Goal: Task Accomplishment & Management: Use online tool/utility

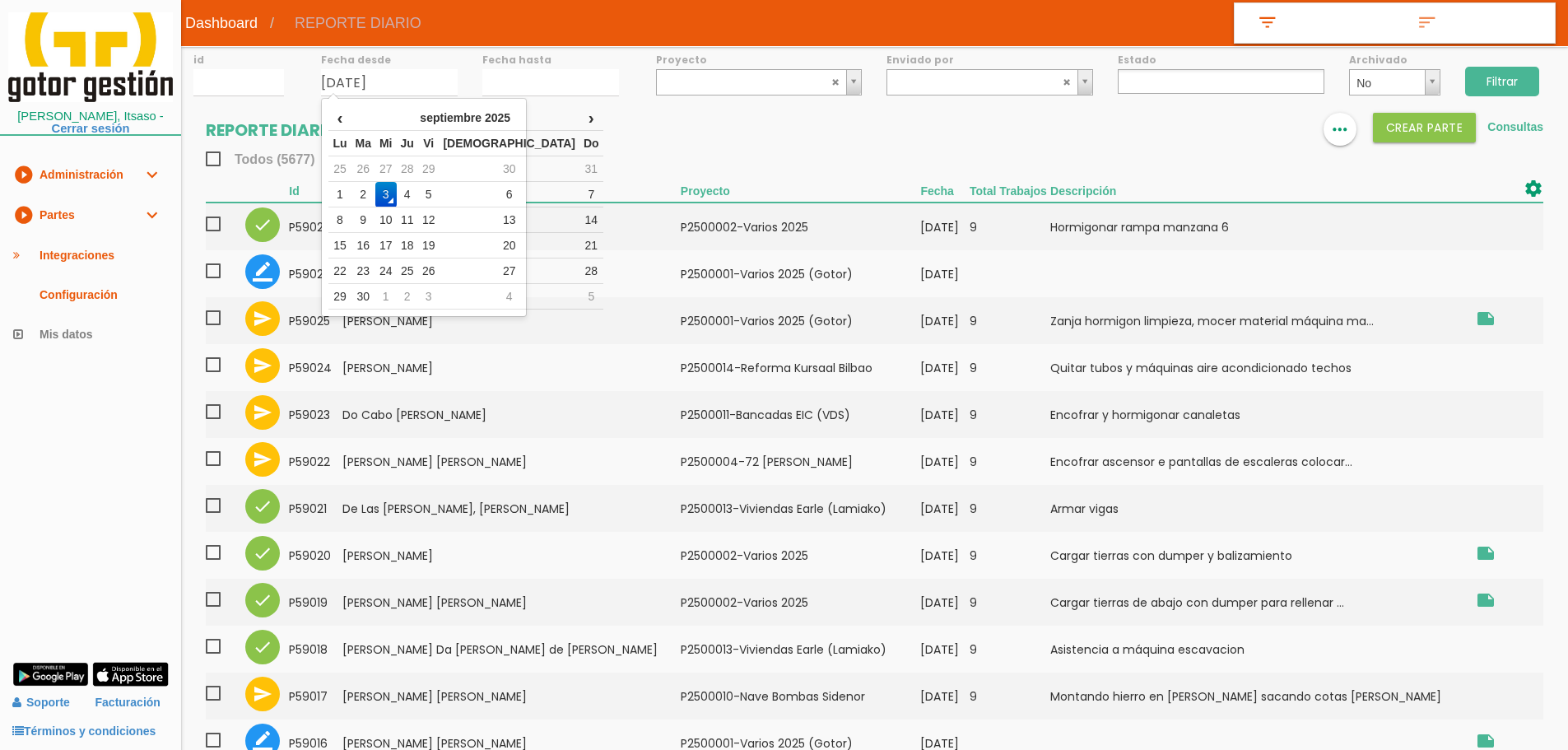
select select
click at [343, 195] on td "1" at bounding box center [339, 194] width 22 height 26
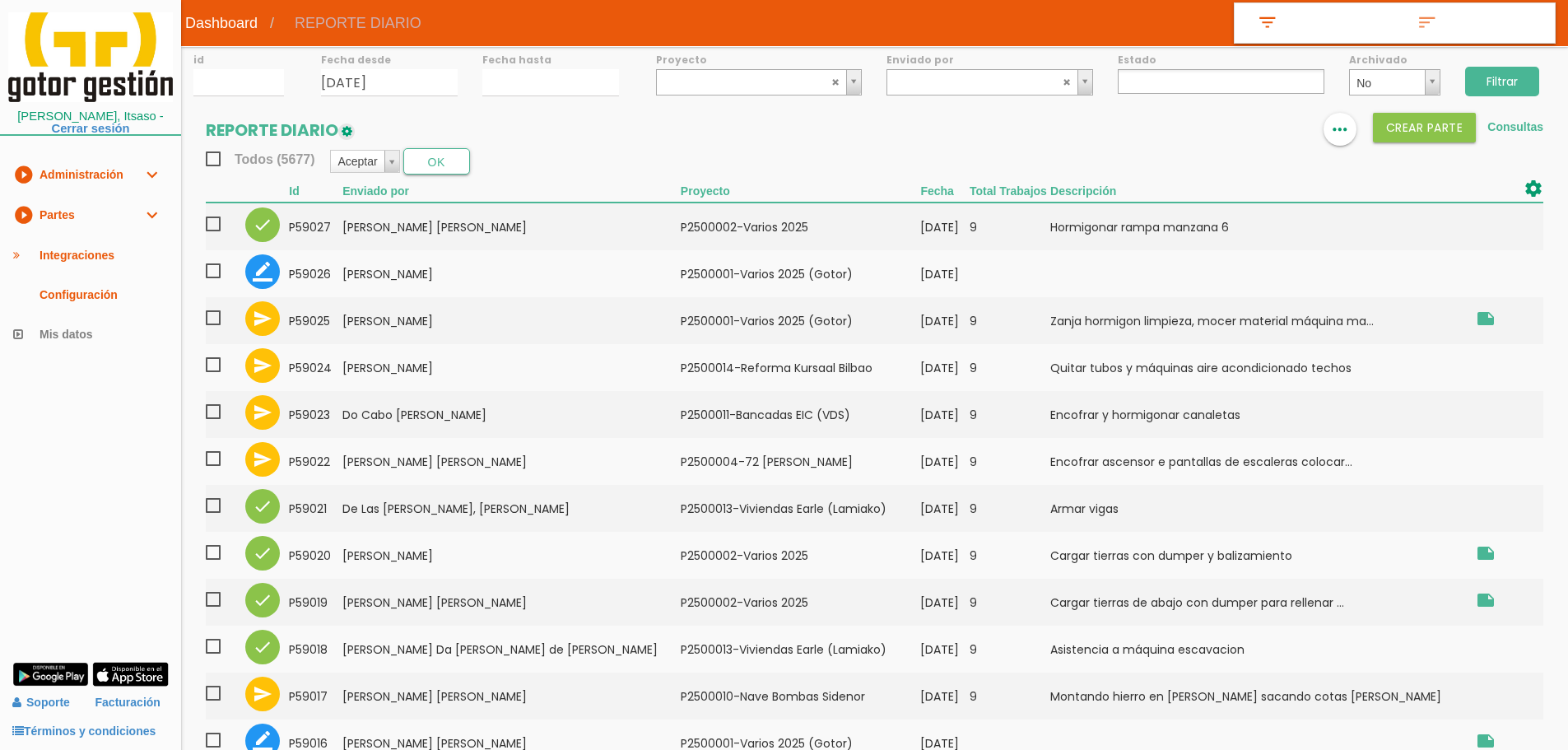
type input "[DATE]"
click at [517, 88] on input "03/09/2025" at bounding box center [550, 82] width 137 height 27
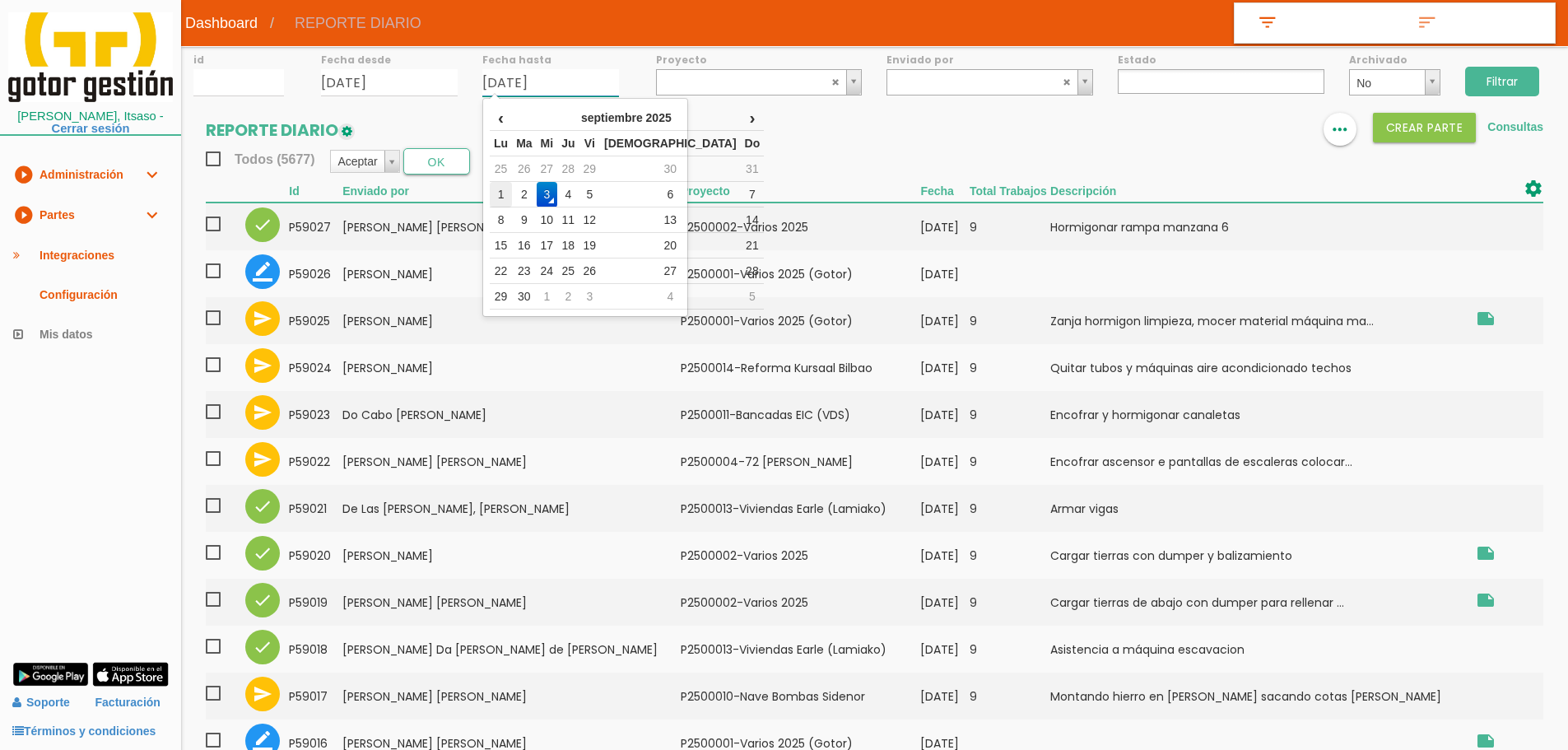
click at [500, 195] on td "1" at bounding box center [500, 194] width 22 height 26
type input "[DATE]"
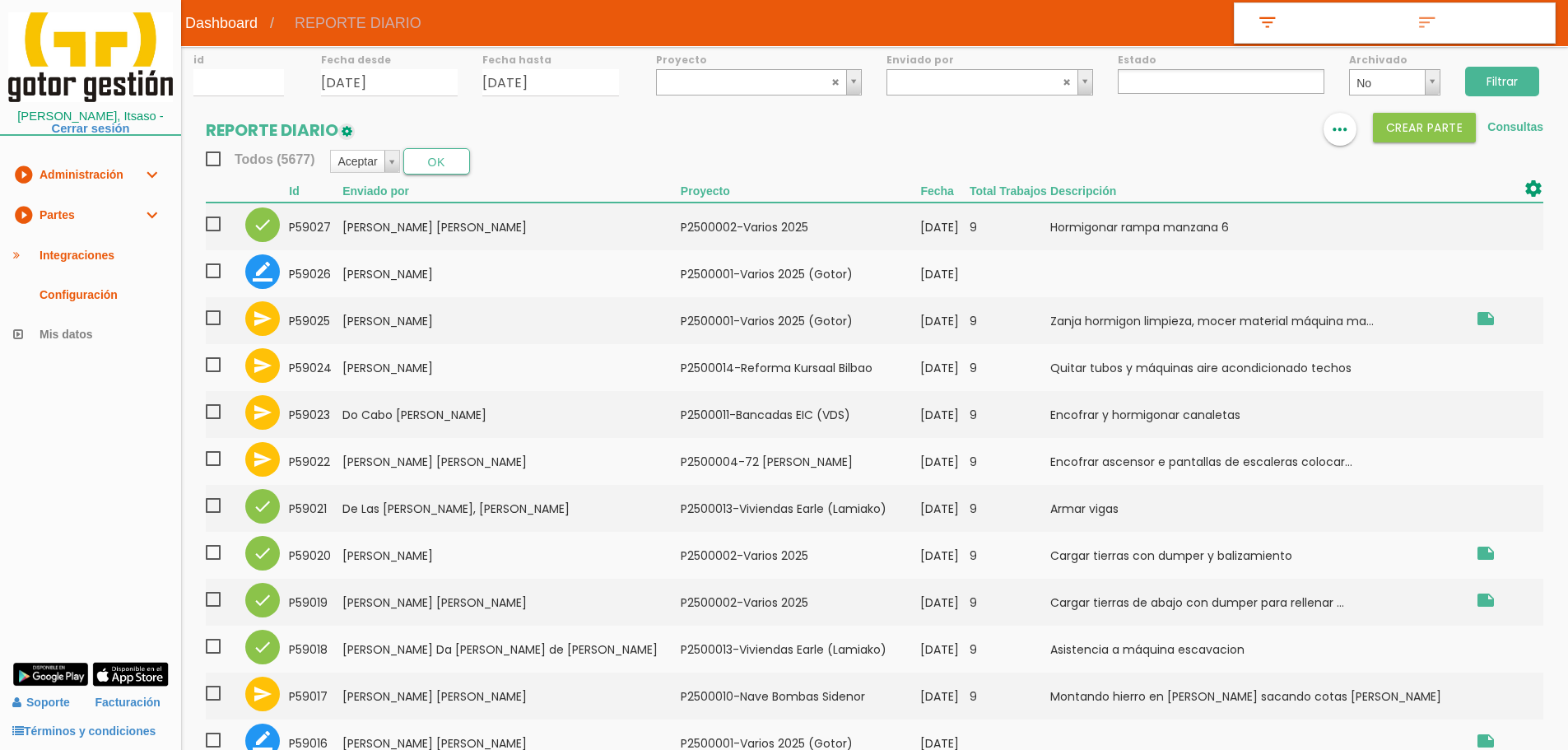
click at [1518, 76] on input "Filtrar" at bounding box center [1502, 81] width 74 height 30
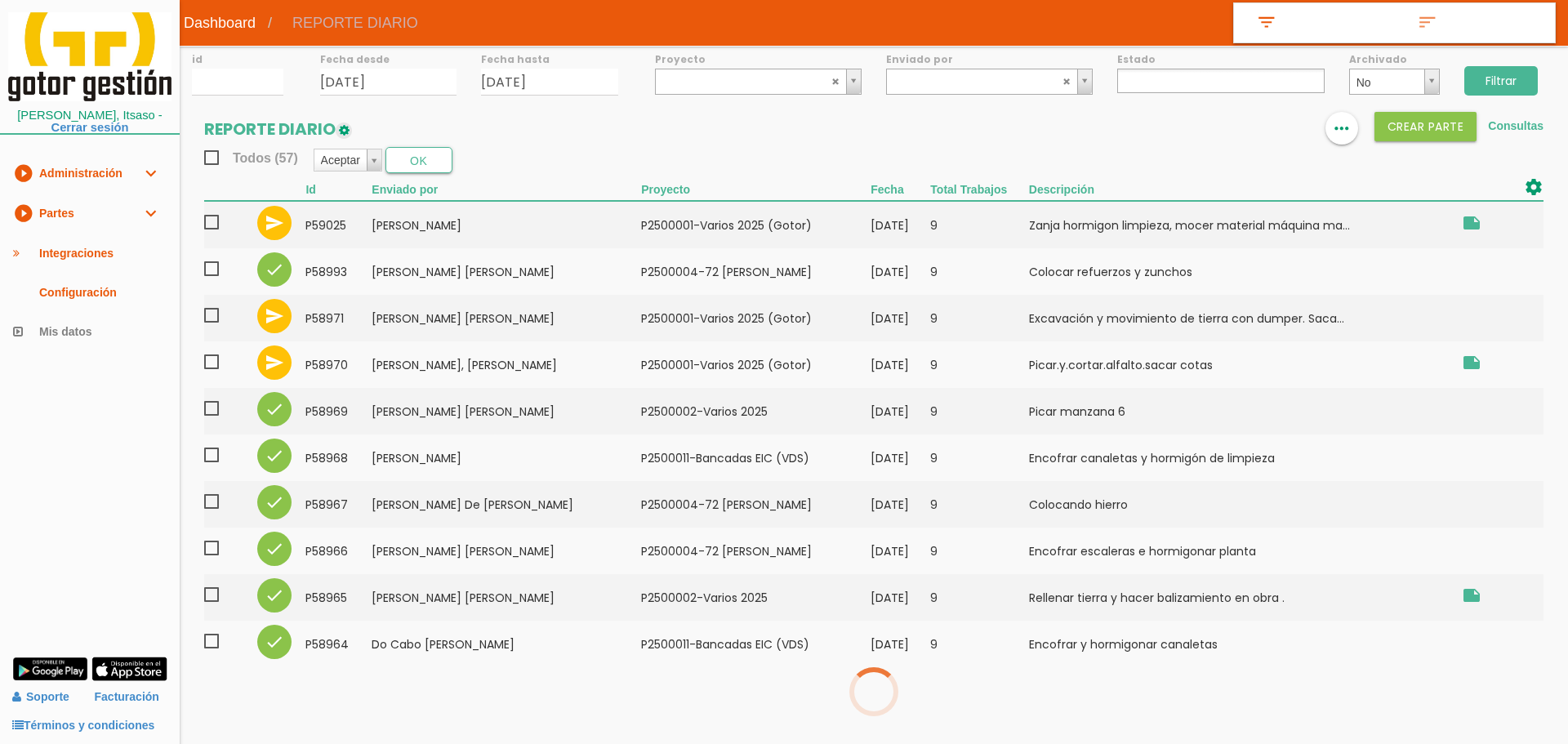
select select
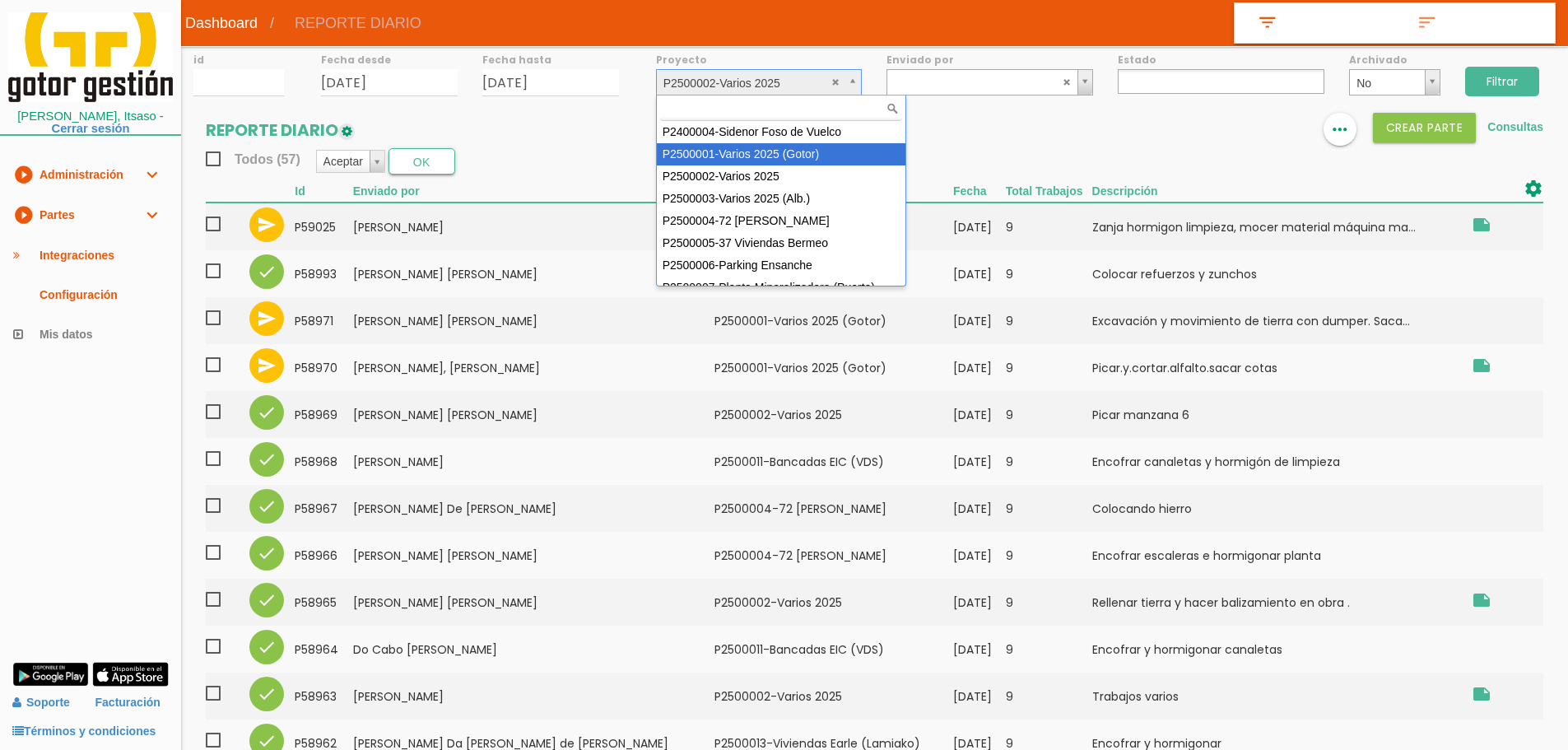
select select "83"
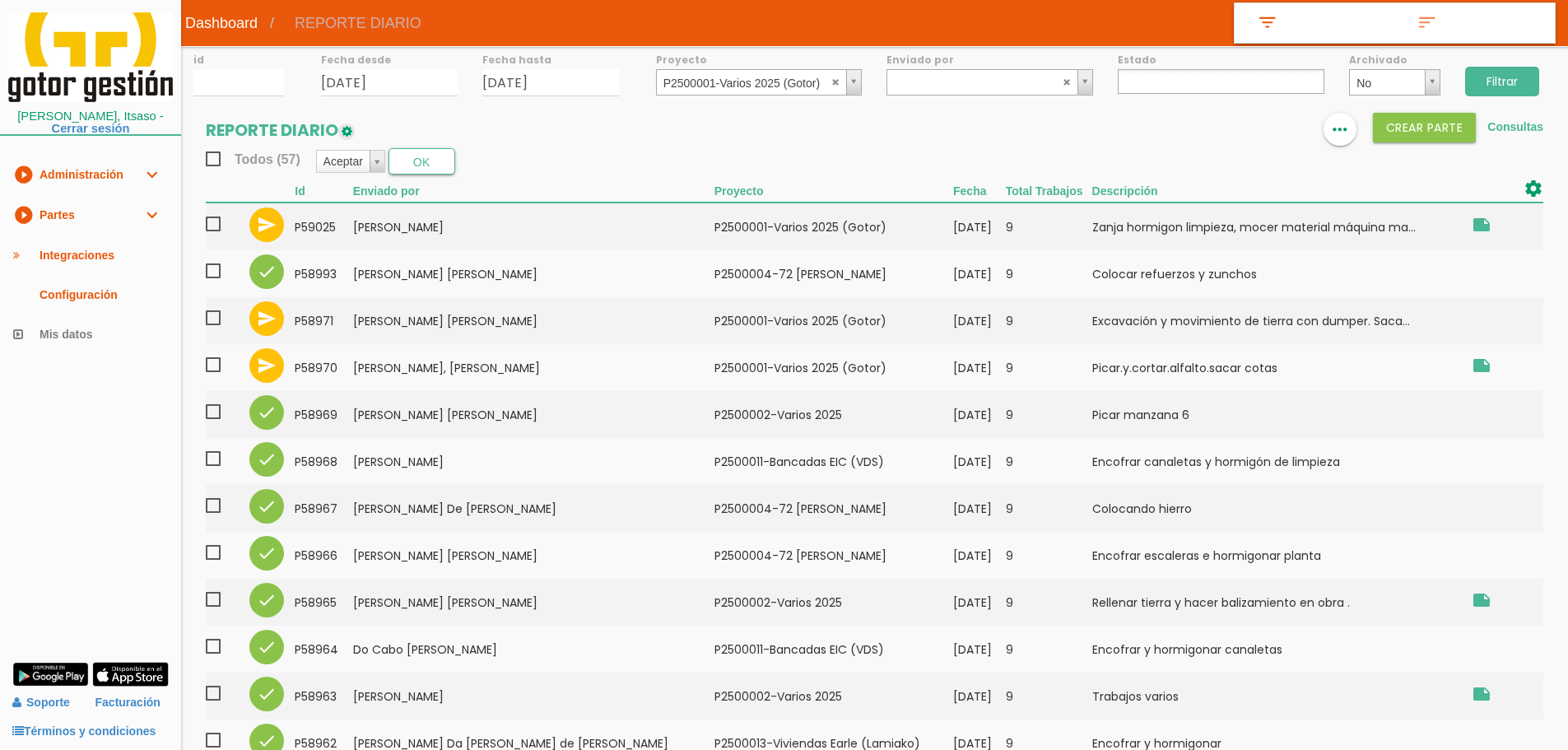
click at [1504, 69] on input "Filtrar" at bounding box center [1502, 81] width 74 height 30
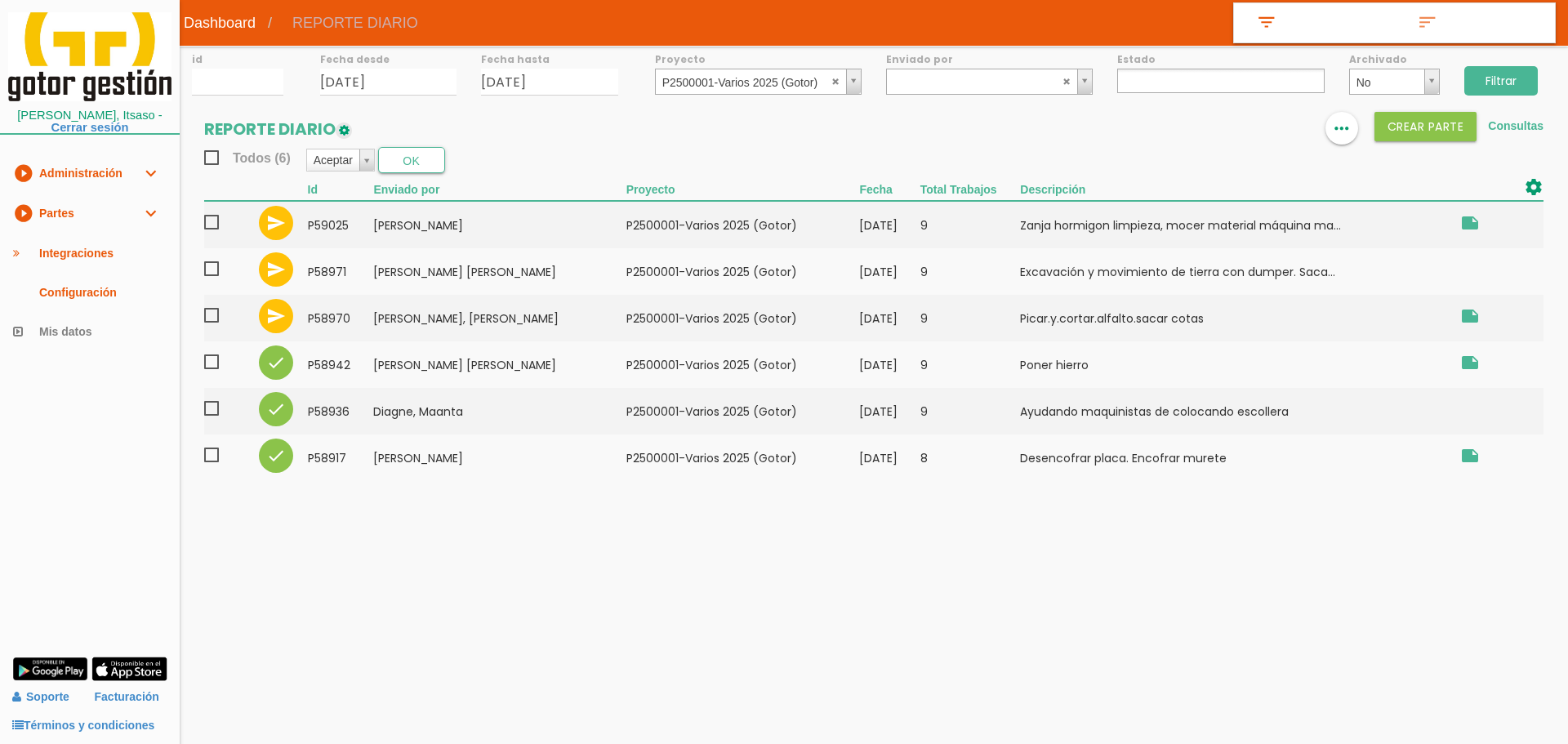
select select
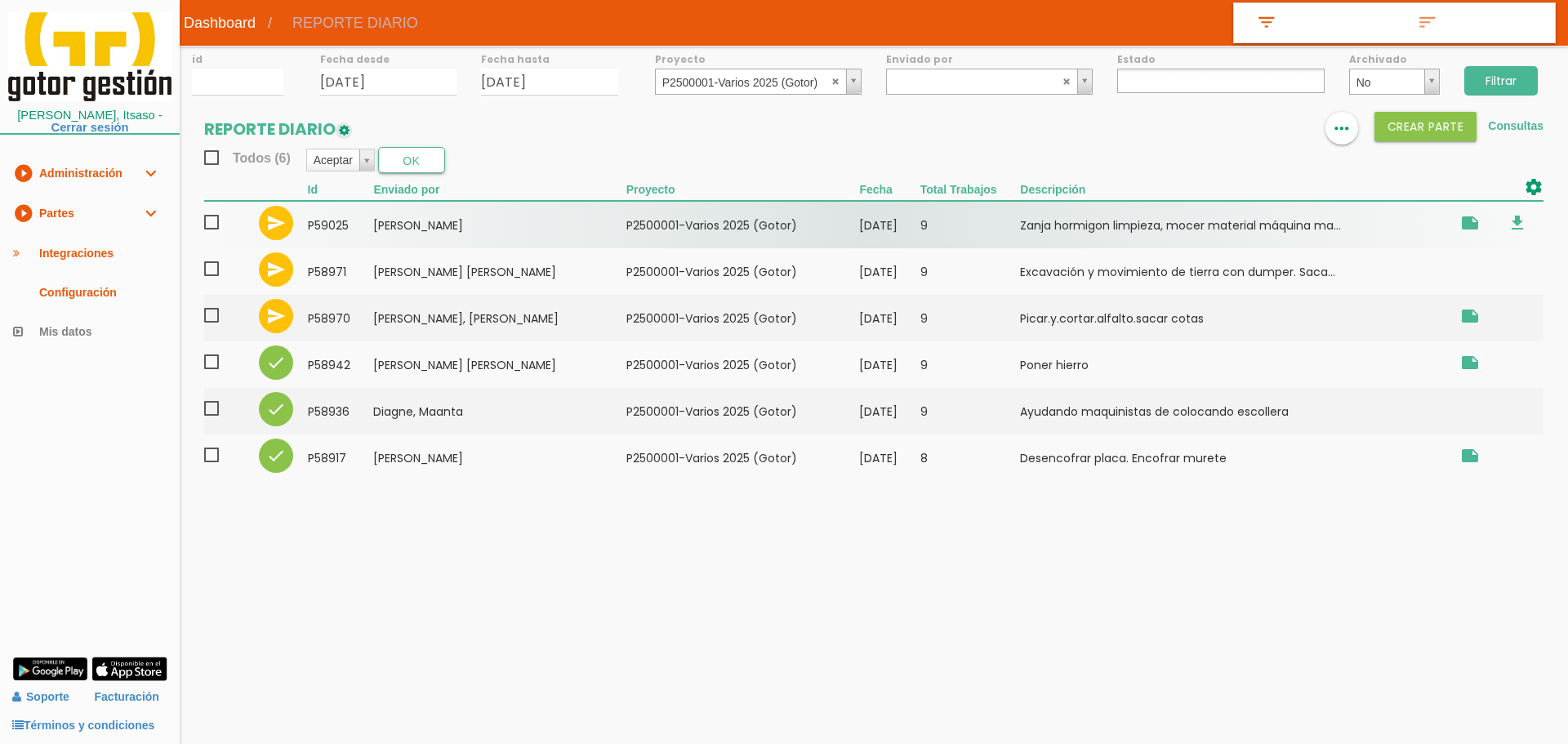
click at [209, 225] on span at bounding box center [218, 222] width 28 height 20
click at [0, 0] on input "checkbox" at bounding box center [0, 0] width 0 height 0
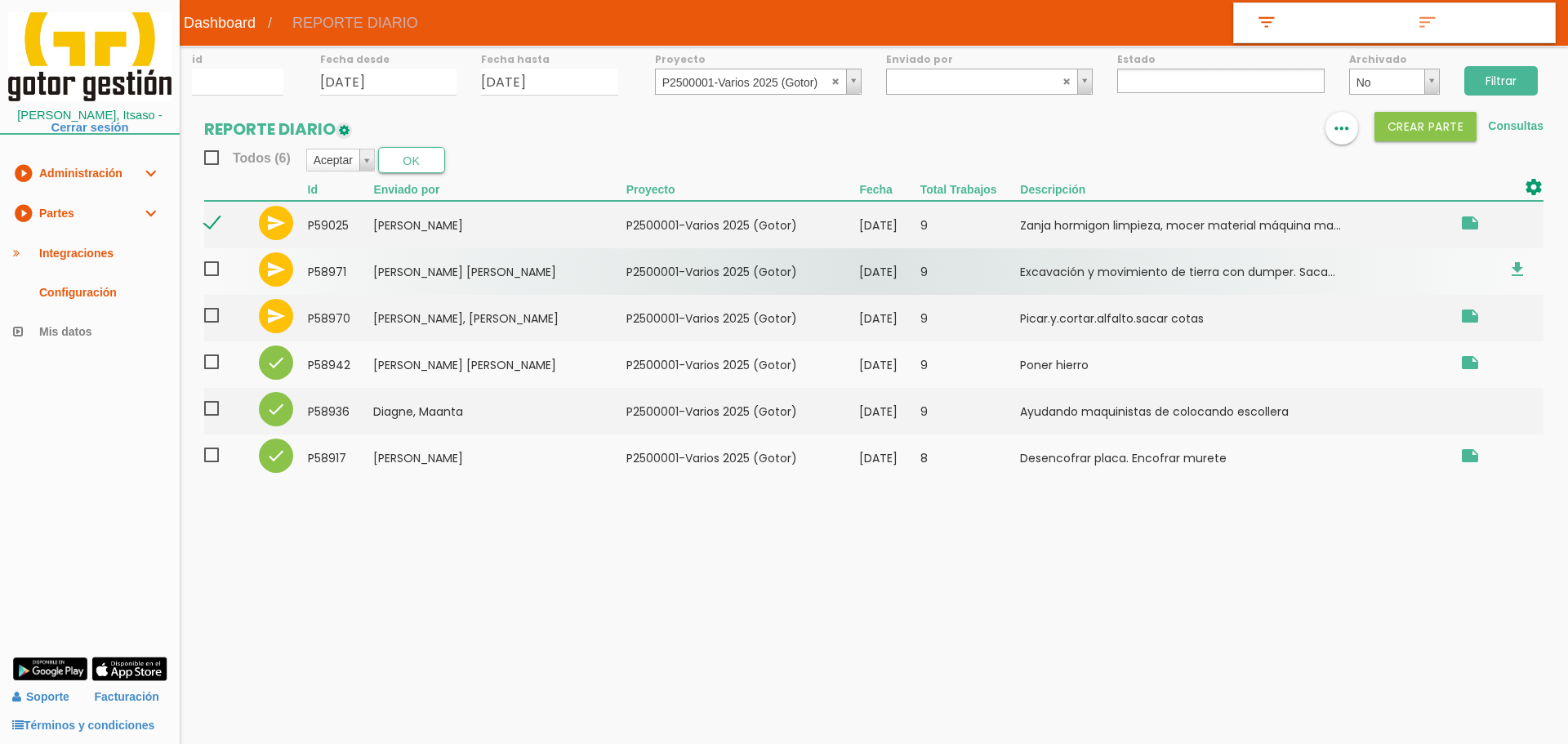
click at [209, 270] on span at bounding box center [218, 269] width 28 height 20
click at [0, 0] on input "checkbox" at bounding box center [0, 0] width 0 height 0
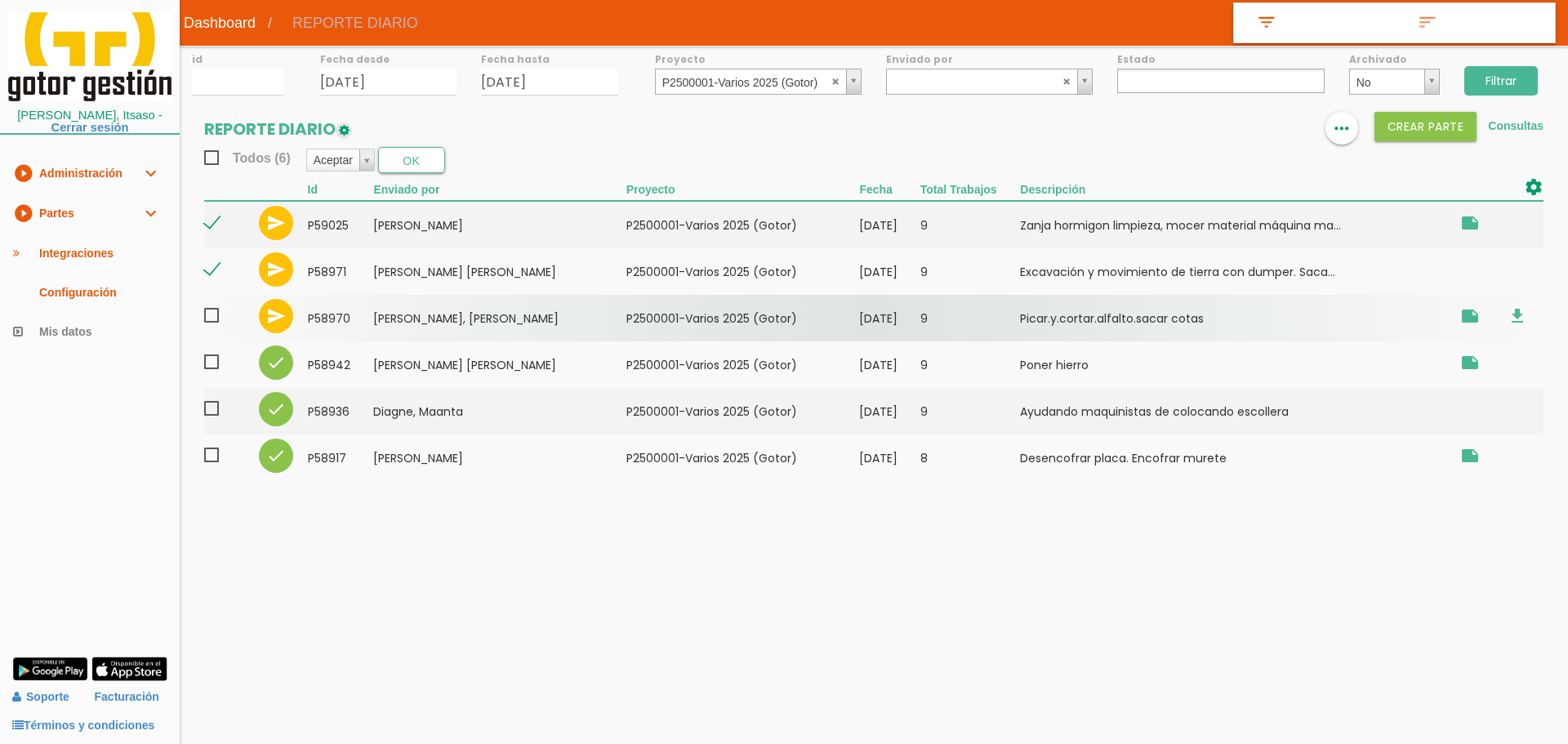
click at [212, 312] on span at bounding box center [218, 315] width 28 height 20
click at [0, 0] on input "checkbox" at bounding box center [0, 0] width 0 height 0
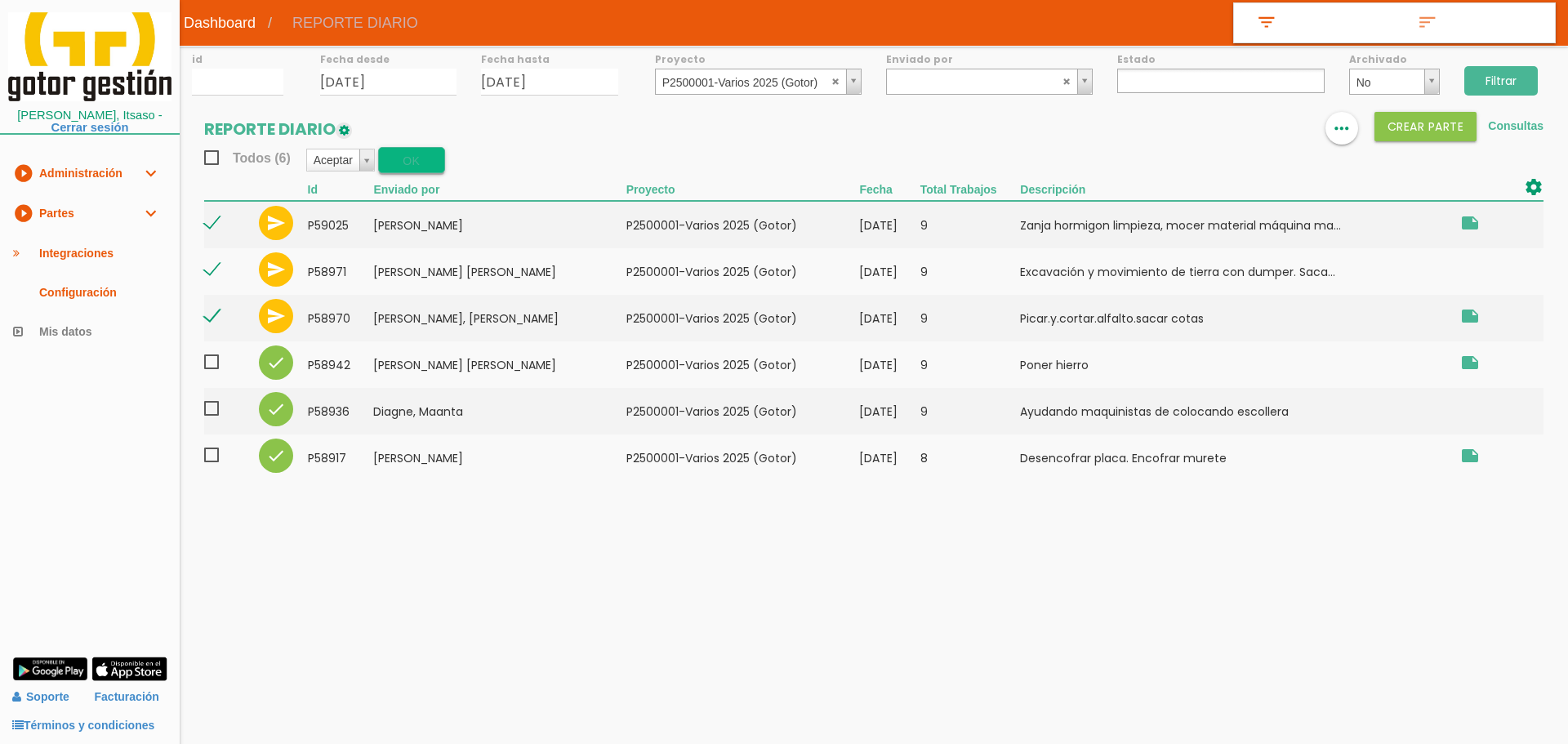
click at [402, 161] on button "OK" at bounding box center [411, 160] width 67 height 26
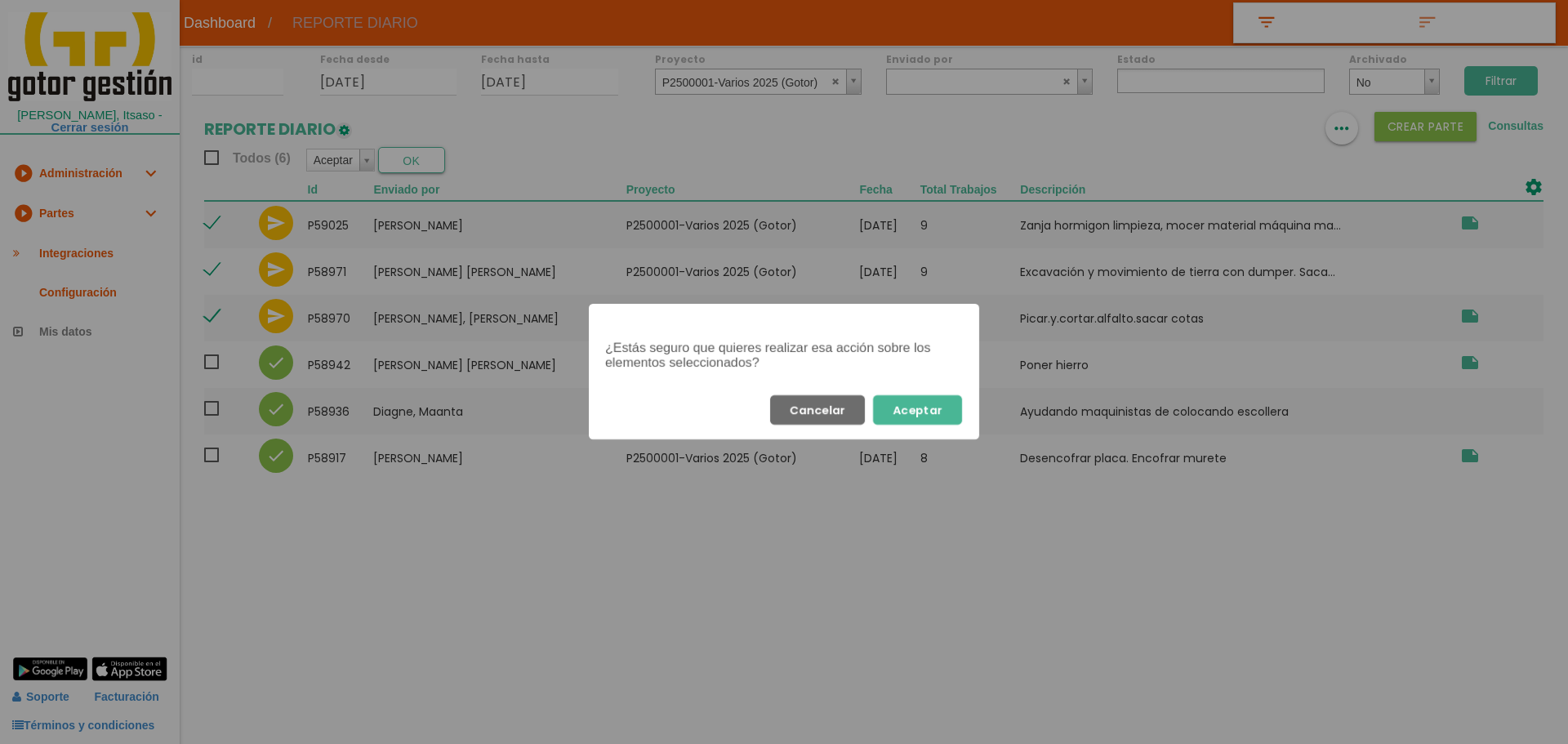
click at [940, 405] on button "Aceptar" at bounding box center [917, 409] width 89 height 29
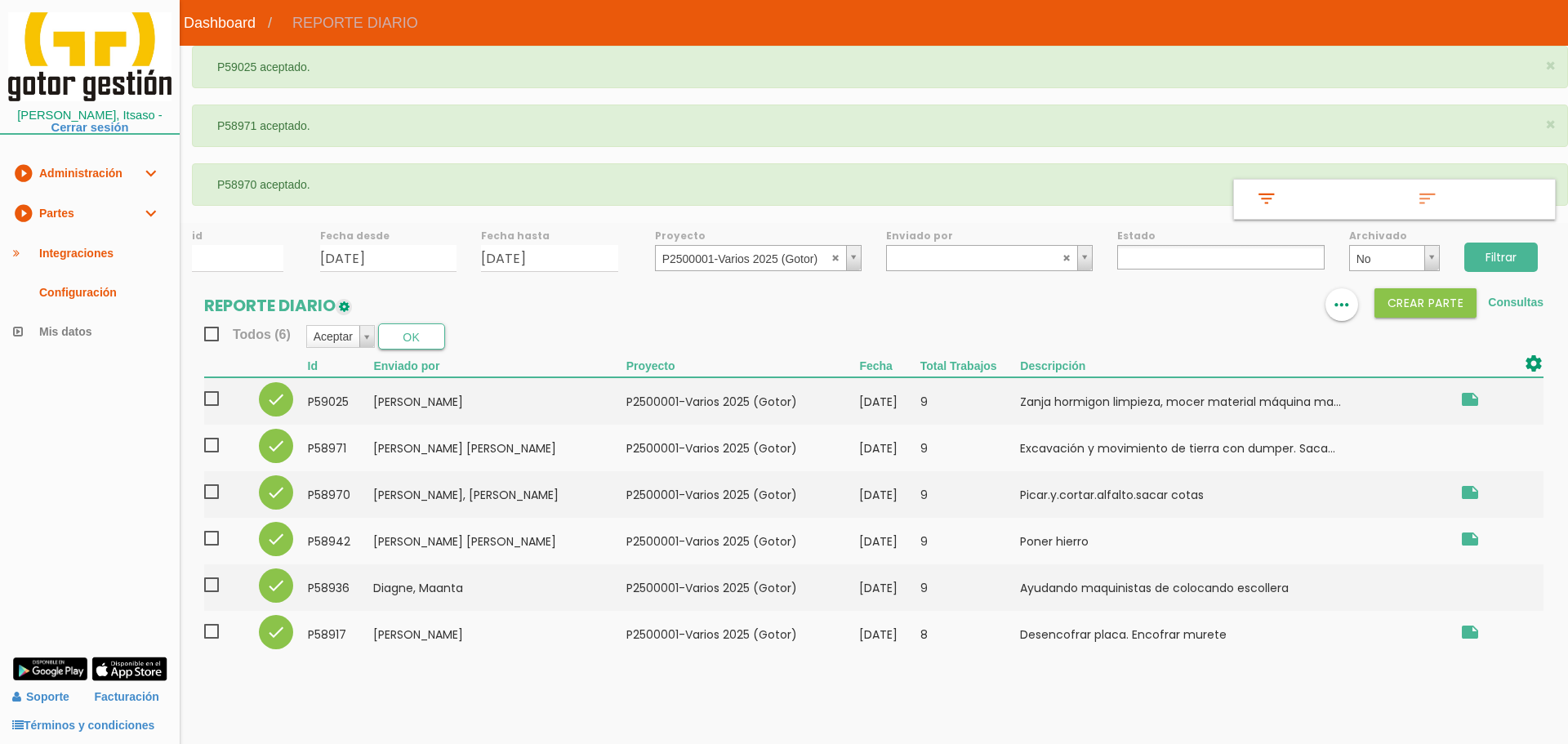
select select
click at [836, 257] on abbr at bounding box center [835, 257] width 10 height 10
click at [1521, 252] on input "Filtrar" at bounding box center [1501, 257] width 74 height 29
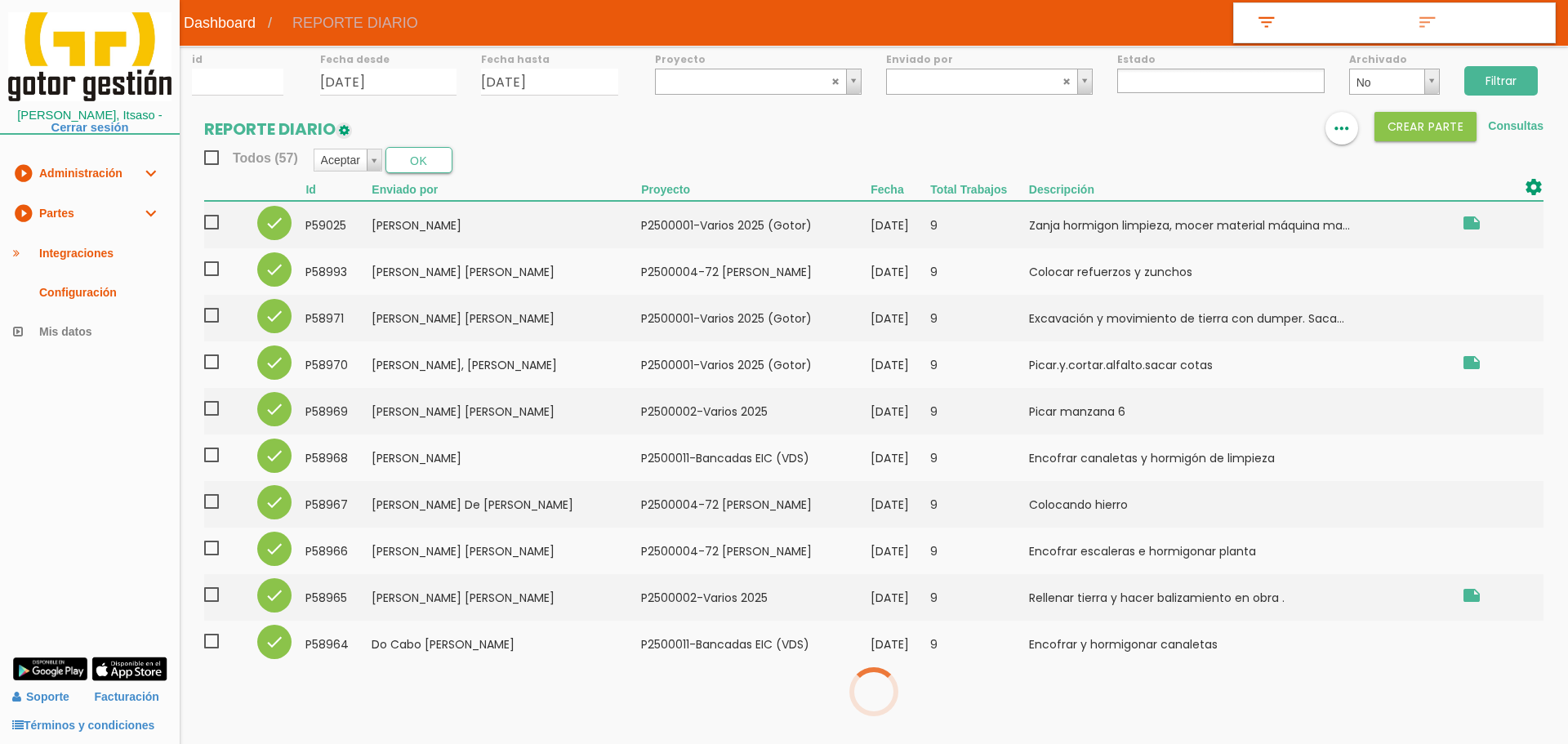
select select
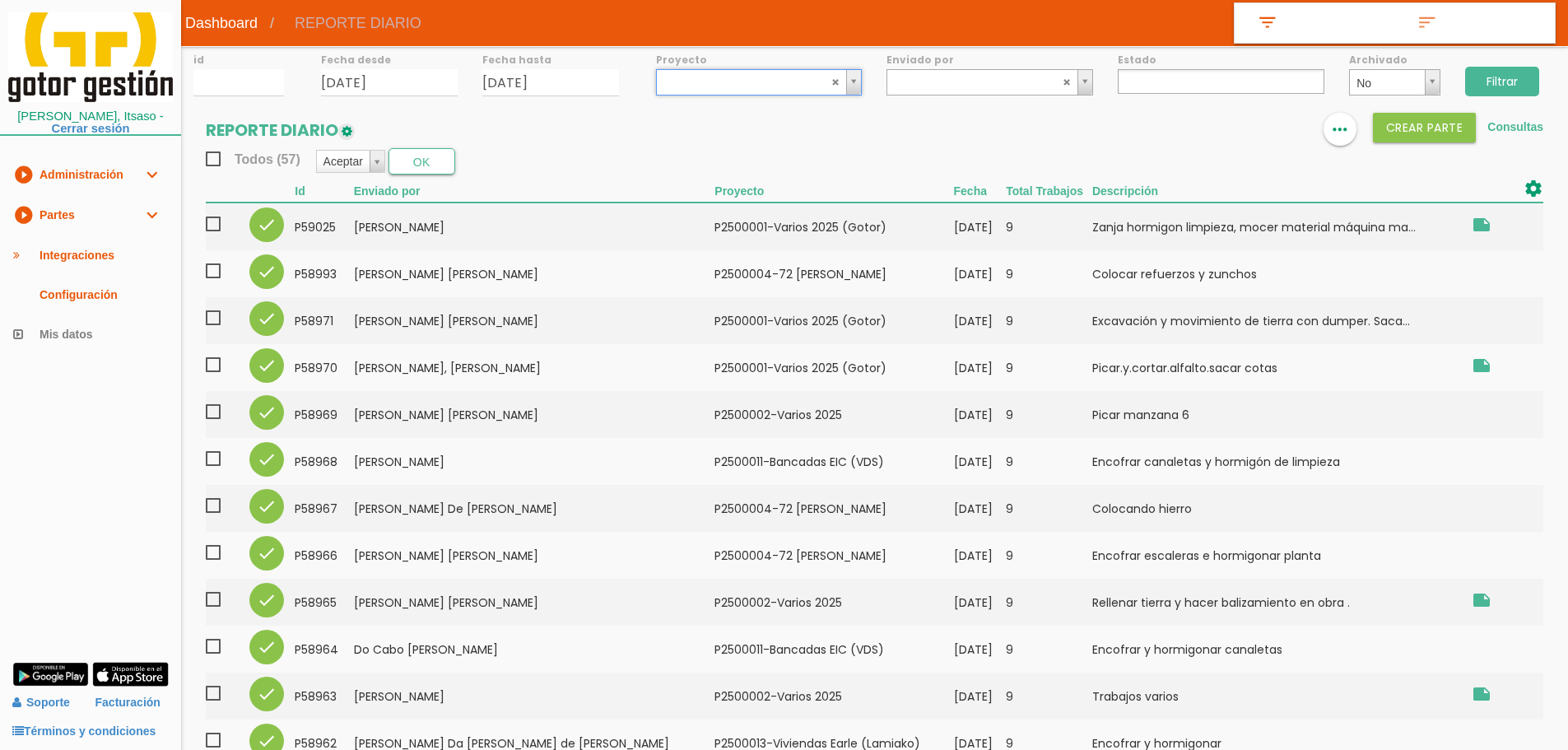
click at [1500, 76] on input "Filtrar" at bounding box center [1502, 81] width 74 height 30
select select
click at [1491, 81] on input "Filtrar" at bounding box center [1502, 81] width 74 height 30
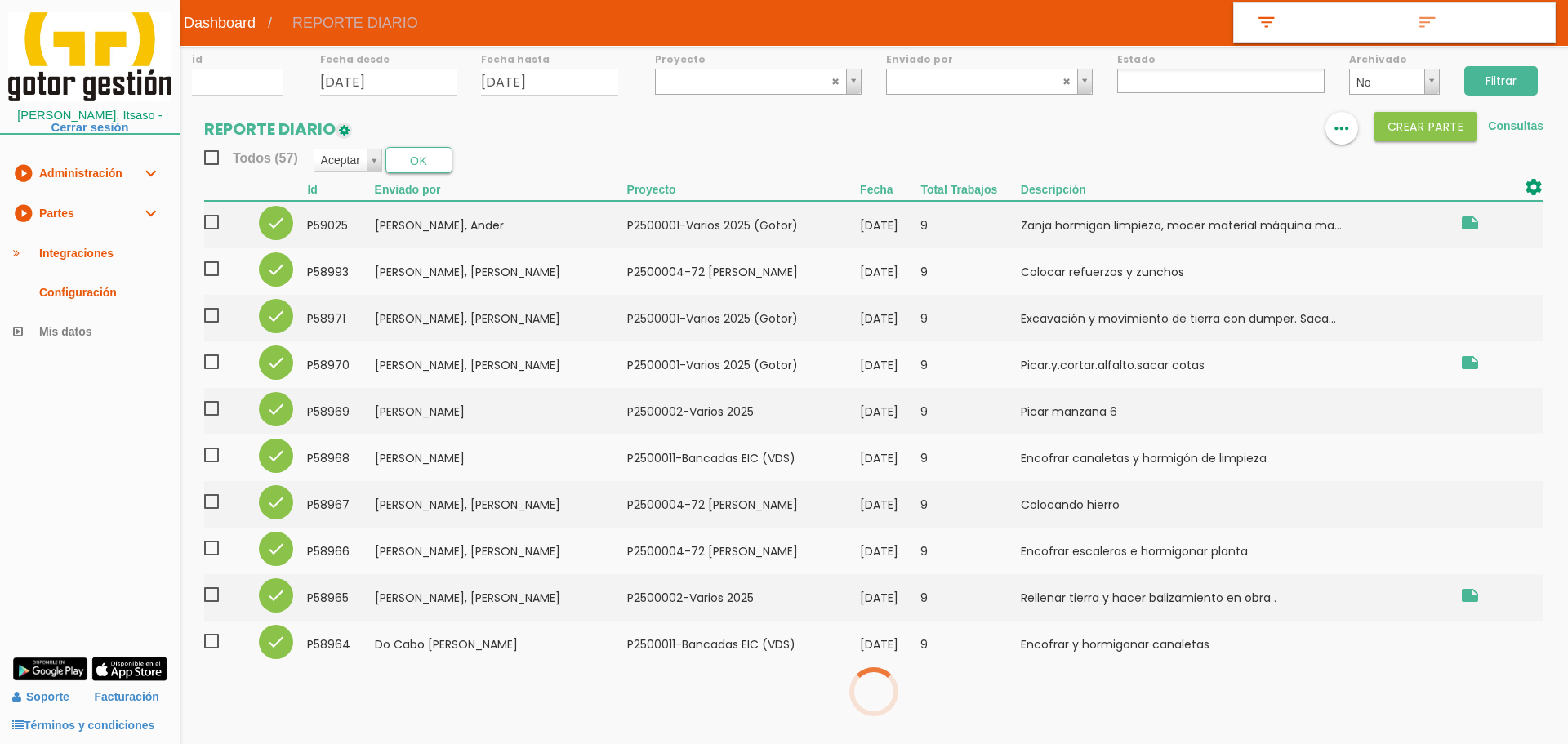
select select
